Goal: Entertainment & Leisure: Consume media (video, audio)

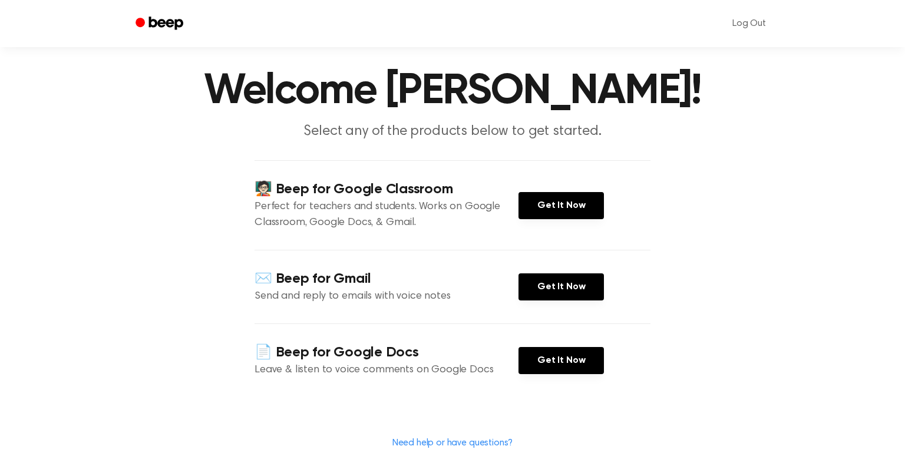
scroll to position [28, 0]
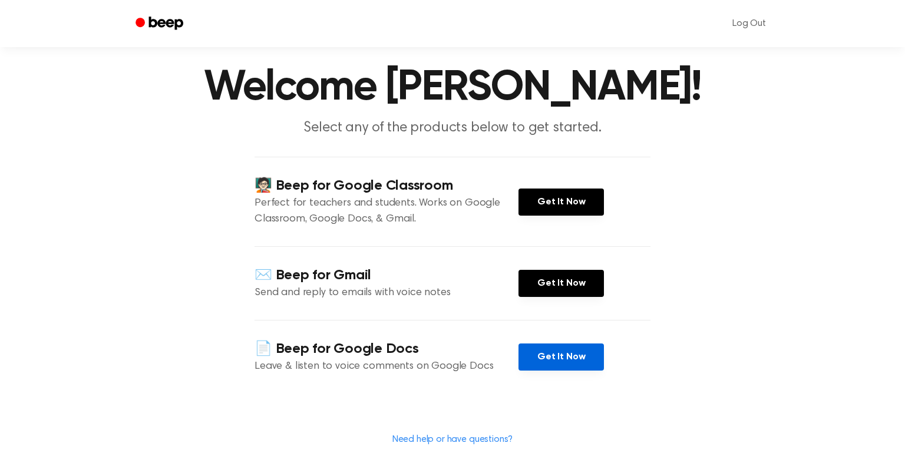
click at [564, 358] on link "Get It Now" at bounding box center [560, 356] width 85 height 27
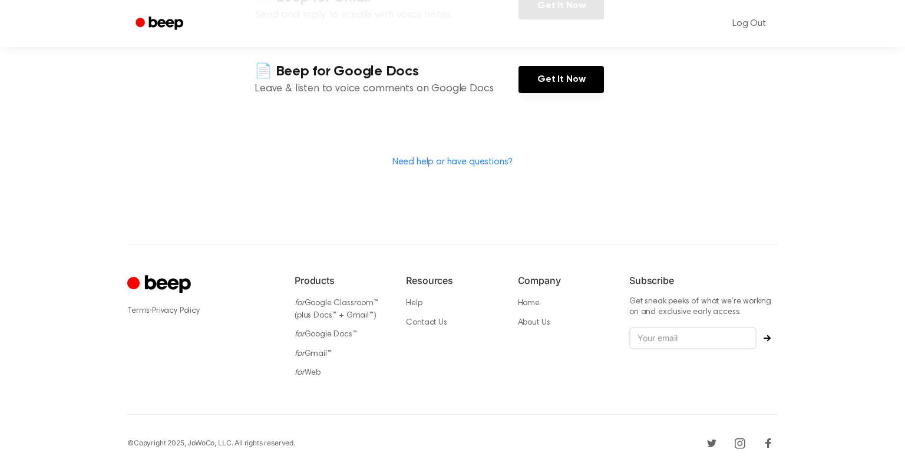
scroll to position [0, 0]
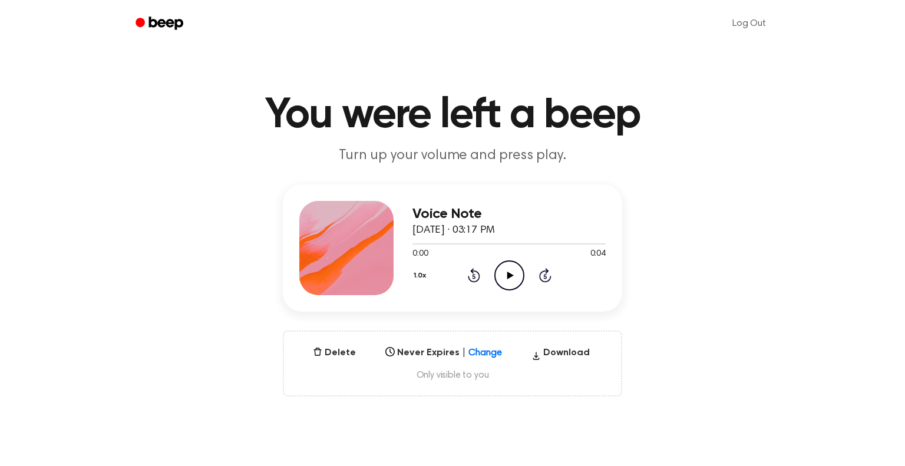
click at [514, 272] on icon "Play Audio" at bounding box center [509, 275] width 30 height 30
click at [507, 276] on icon at bounding box center [510, 276] width 6 height 8
